Goal: Task Accomplishment & Management: Complete application form

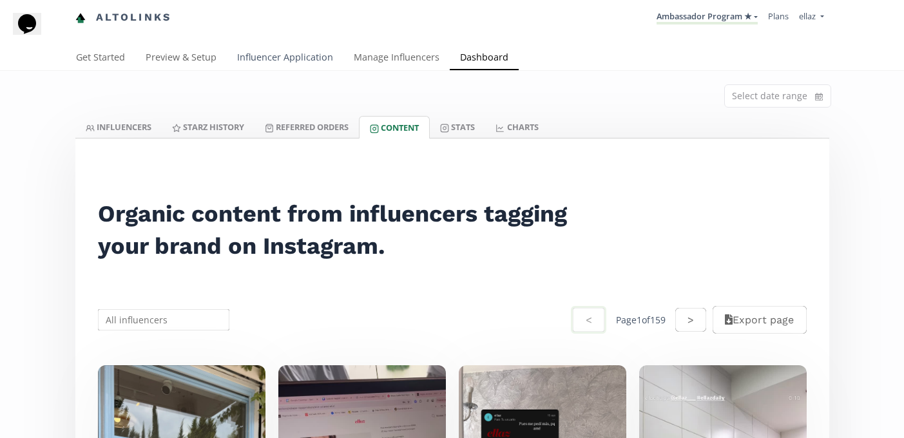
click at [281, 52] on link "Influencer Application" at bounding box center [285, 59] width 117 height 26
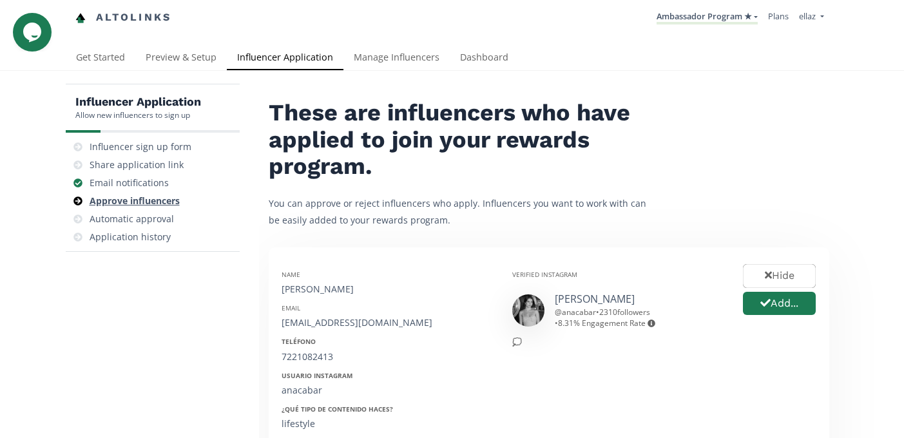
click at [153, 202] on div "Approve influencers" at bounding box center [135, 201] width 90 height 13
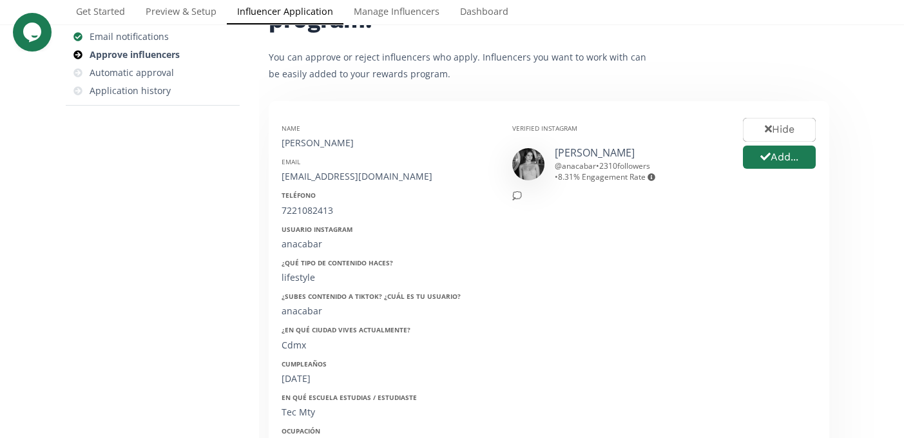
scroll to position [120, 0]
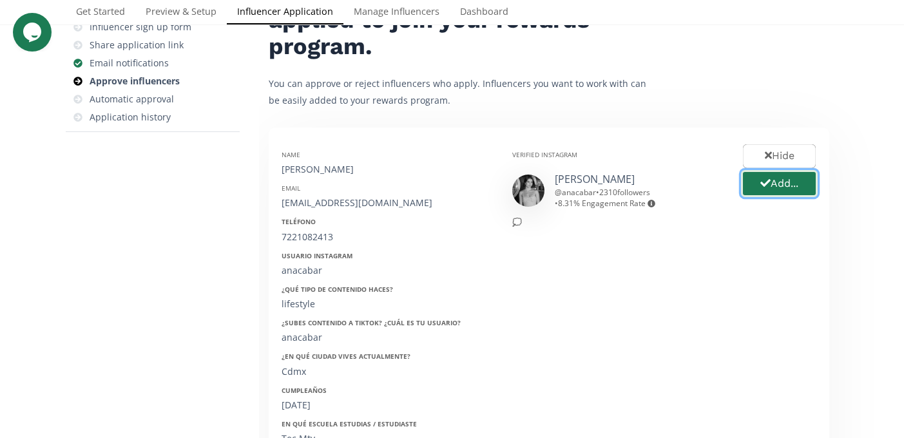
click at [785, 191] on button "Add..." at bounding box center [779, 184] width 77 height 28
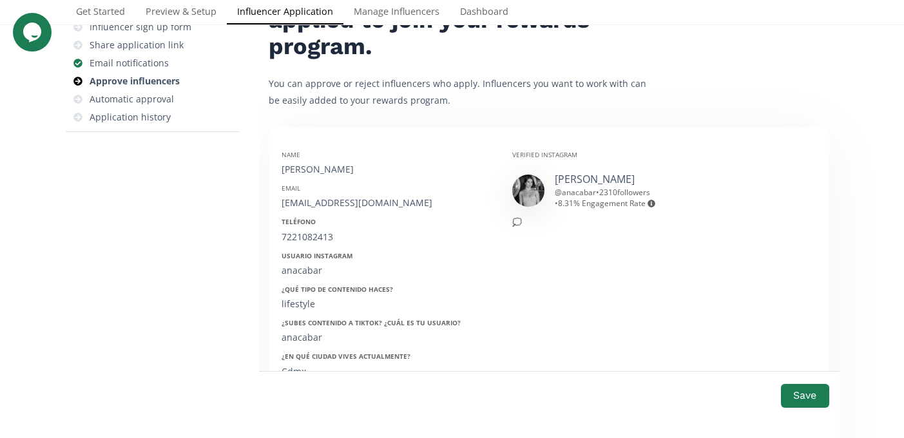
click at [329, 169] on div "[PERSON_NAME]" at bounding box center [386, 169] width 211 height 13
copy div "[PERSON_NAME]"
click at [333, 187] on div "Email" at bounding box center [386, 188] width 211 height 9
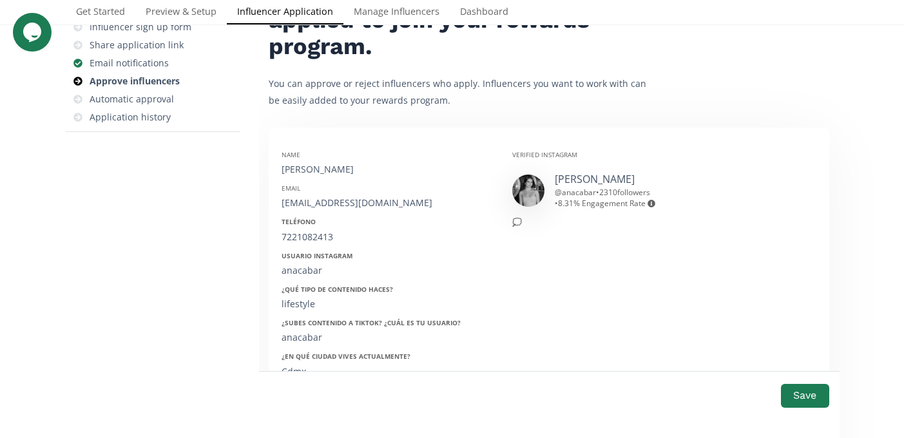
click at [321, 202] on div "[EMAIL_ADDRESS][DOMAIN_NAME]" at bounding box center [386, 202] width 211 height 13
copy div "[EMAIL_ADDRESS][DOMAIN_NAME]"
click at [317, 233] on div "7221082413" at bounding box center [386, 237] width 211 height 13
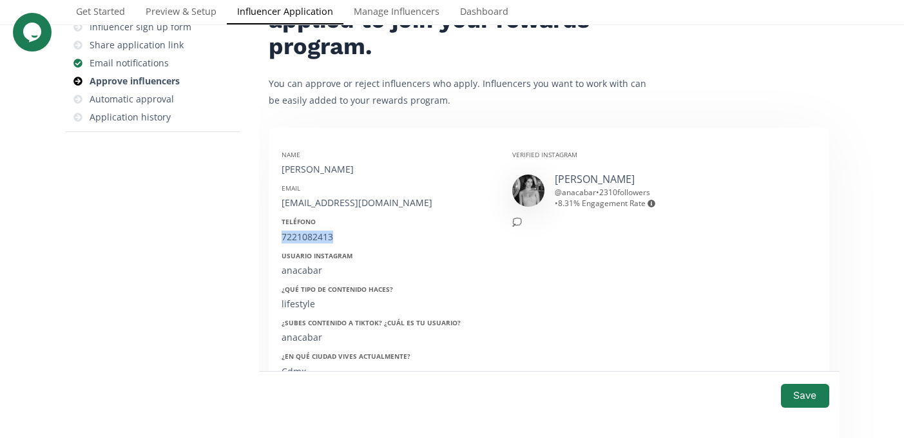
click at [317, 233] on div "7221082413" at bounding box center [386, 237] width 211 height 13
copy div "7221082413"
click at [301, 267] on div "anacabar" at bounding box center [386, 270] width 211 height 13
copy div "anacabar"
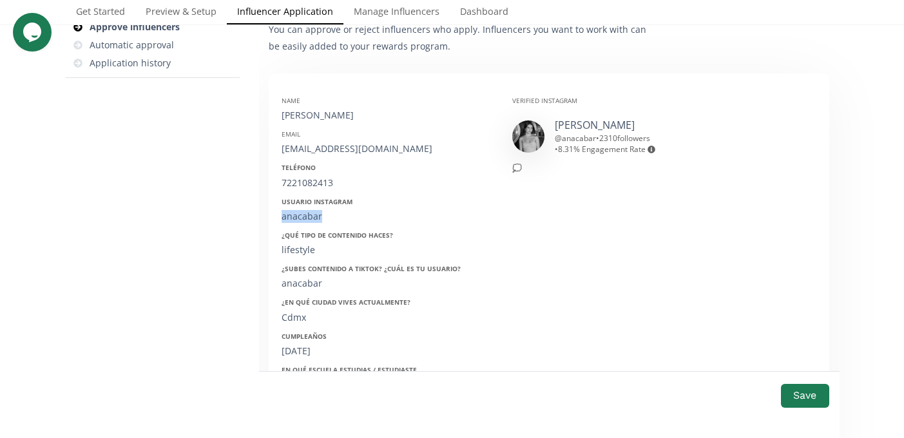
scroll to position [184, 0]
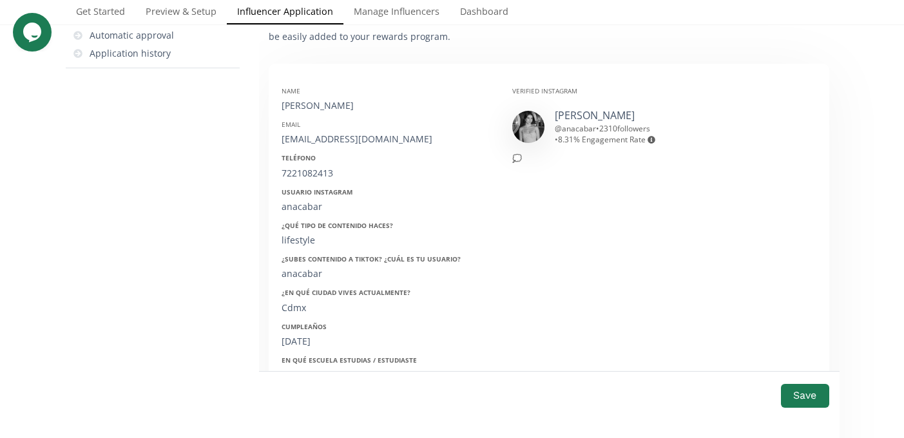
click at [303, 337] on div "[DATE]" at bounding box center [386, 341] width 211 height 13
copy div "[DATE]"
click at [790, 383] on div "Save" at bounding box center [549, 396] width 560 height 28
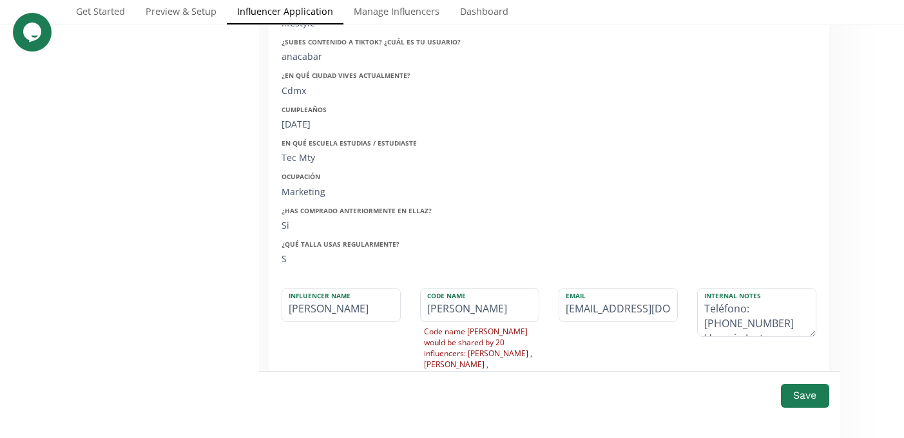
scroll to position [399, 0]
click at [789, 401] on button "Save" at bounding box center [805, 396] width 52 height 28
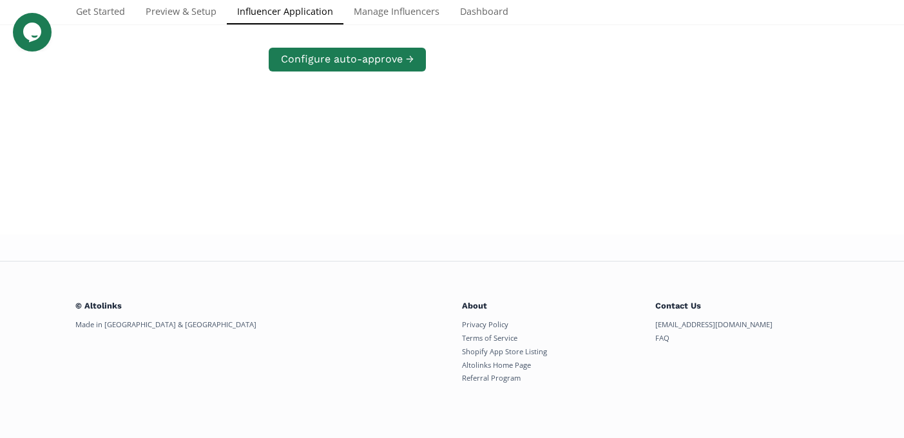
scroll to position [248, 0]
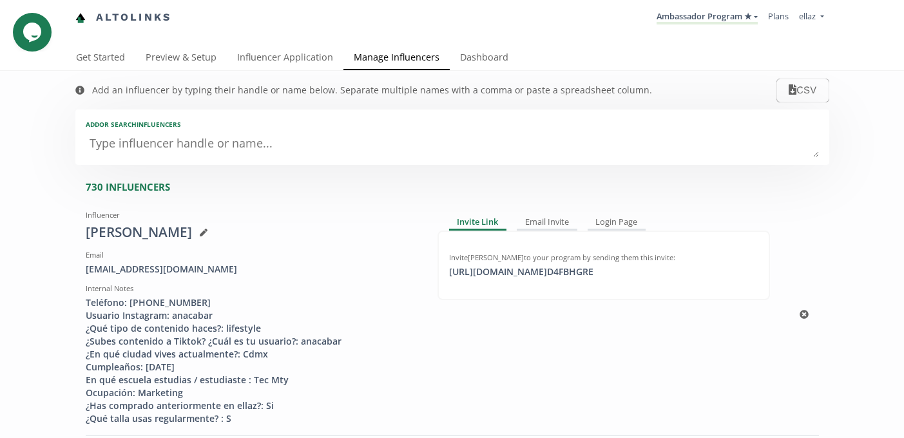
click at [139, 271] on div "[EMAIL_ADDRESS][DOMAIN_NAME]" at bounding box center [252, 269] width 332 height 13
copy div "[EMAIL_ADDRESS][DOMAIN_NAME]"
